Goal: Task Accomplishment & Management: Use online tool/utility

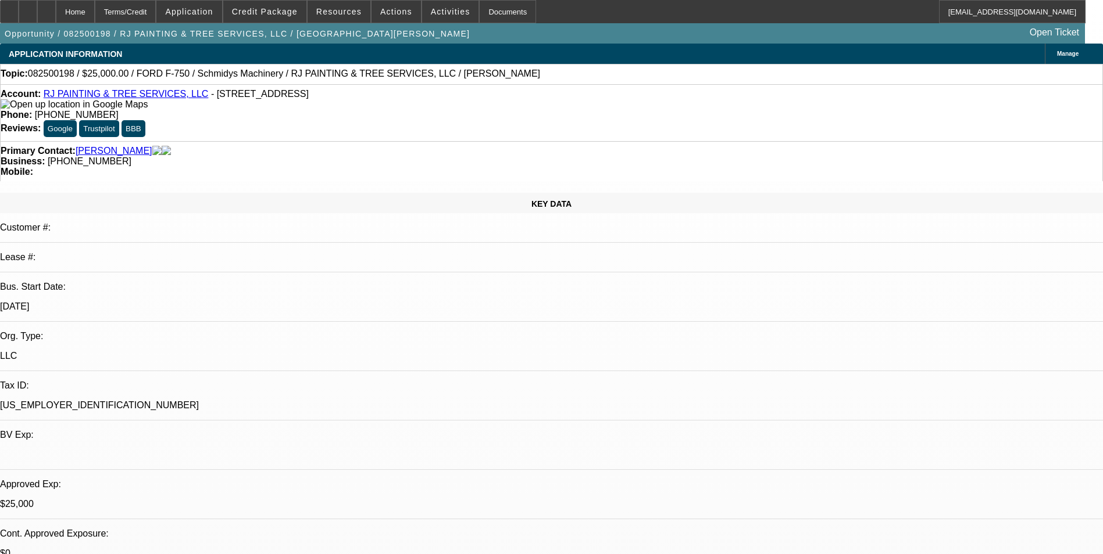
select select "0"
select select "2"
select select "0"
select select "2"
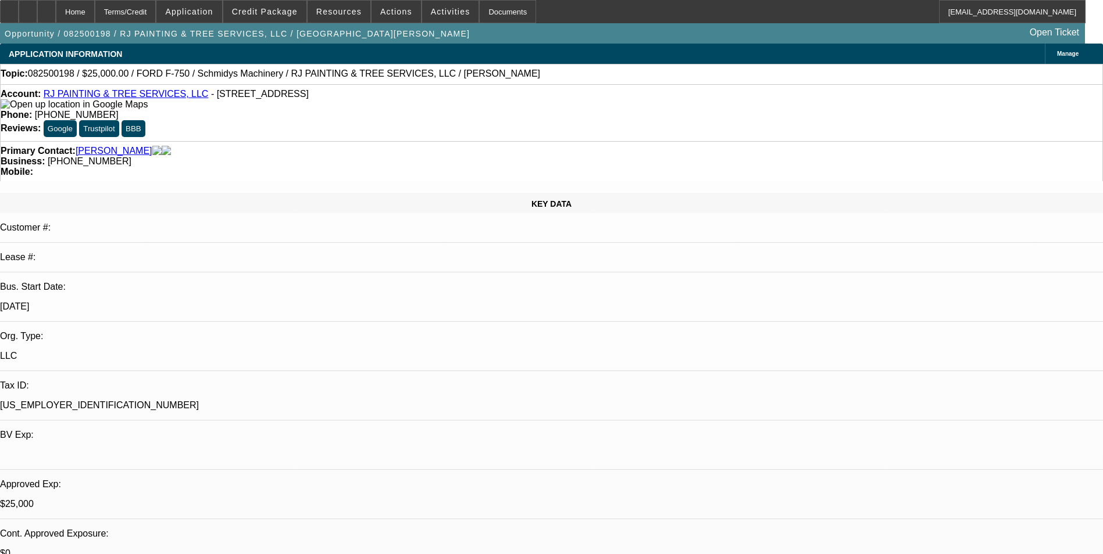
select select "0"
select select "2"
select select "0"
select select "1"
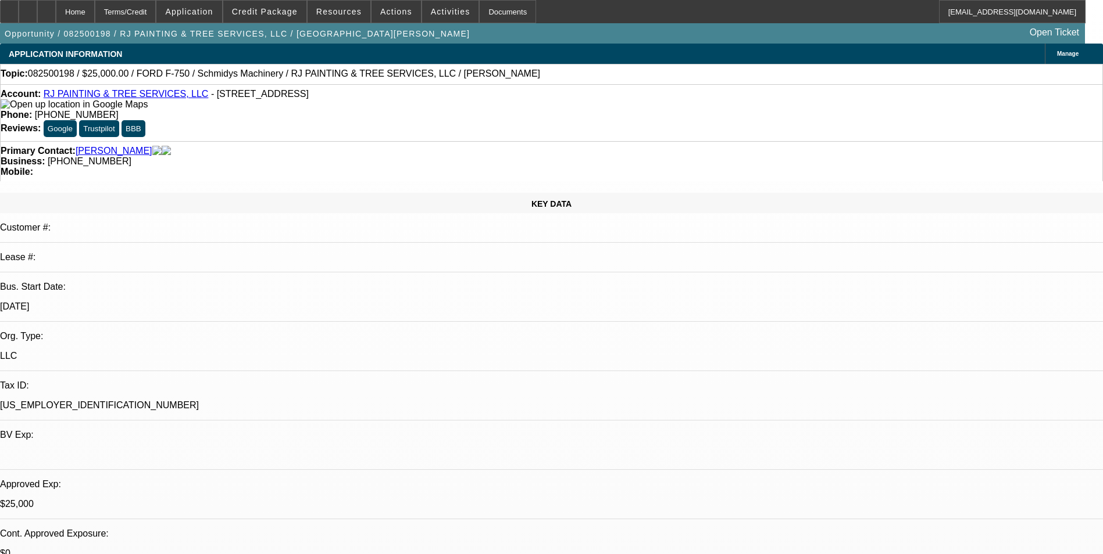
select select "2"
select select "6"
select select "1"
select select "2"
select select "6"
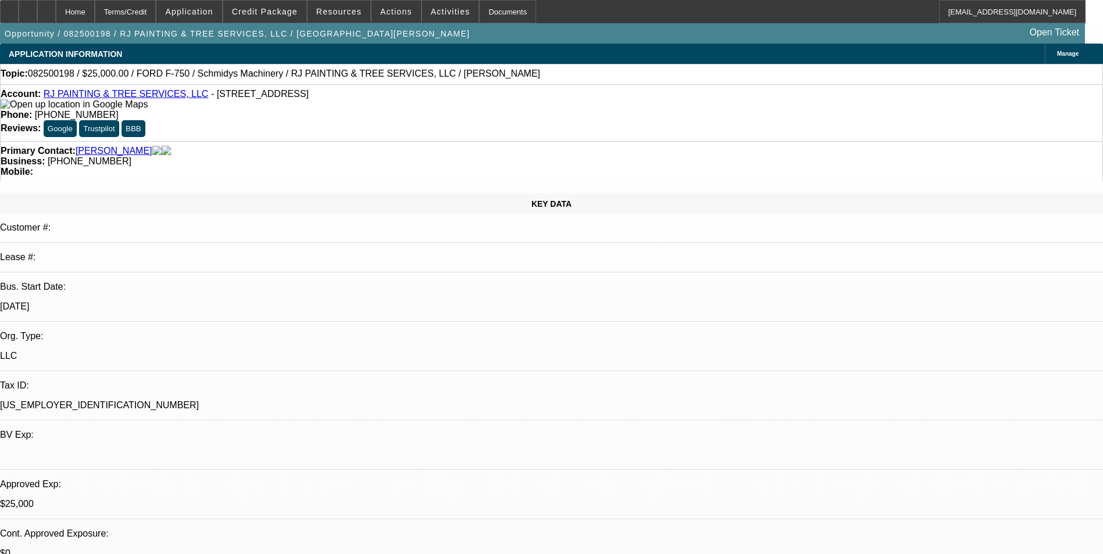
select select "1"
select select "2"
select select "6"
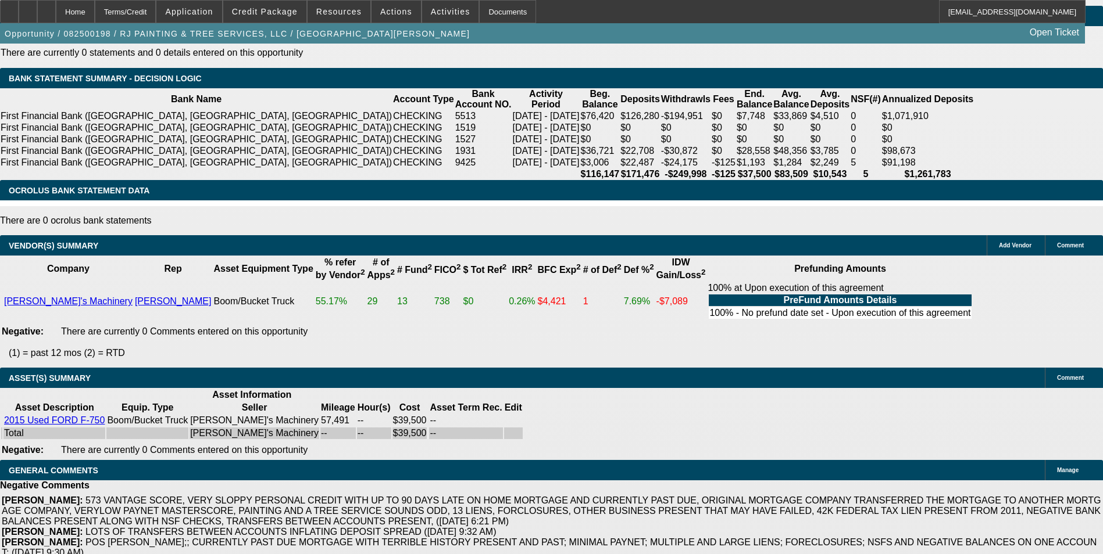
scroll to position [1953, 0]
